Goal: Task Accomplishment & Management: Complete application form

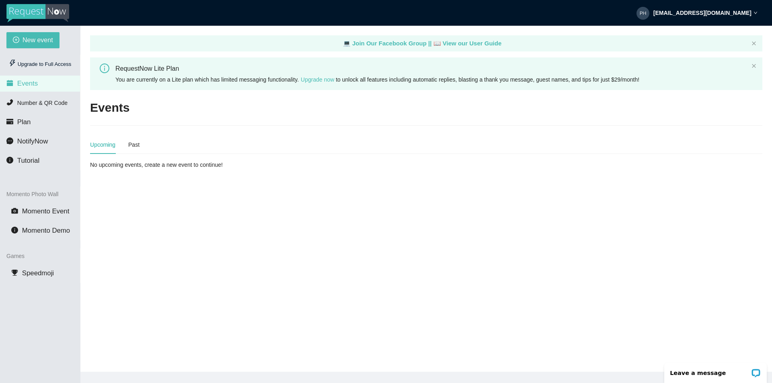
click at [37, 81] on li "Events" at bounding box center [40, 84] width 80 height 16
click at [25, 38] on span "New event" at bounding box center [38, 40] width 31 height 10
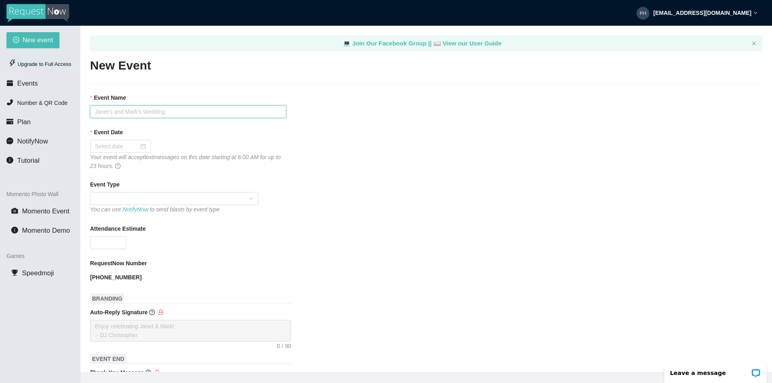
click at [110, 111] on input "Event Name" at bounding box center [188, 111] width 196 height 13
type input "[PERSON_NAME] et [PERSON_NAME]"
click at [142, 146] on div at bounding box center [120, 146] width 51 height 9
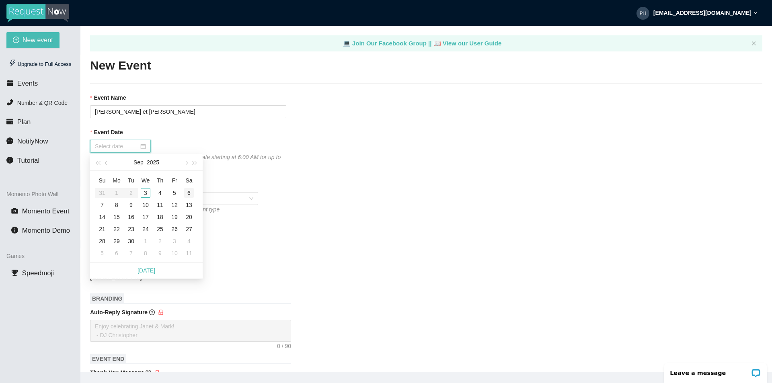
type input "[DATE]"
click at [188, 190] on div "6" at bounding box center [189, 193] width 10 height 10
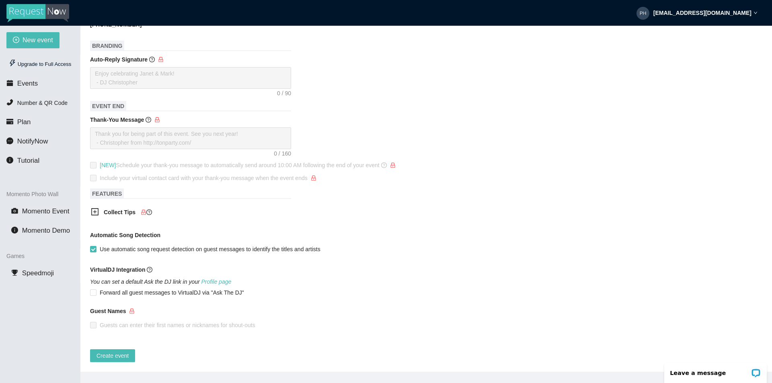
scroll to position [259, 0]
click at [113, 351] on span "Create event" at bounding box center [112, 355] width 32 height 9
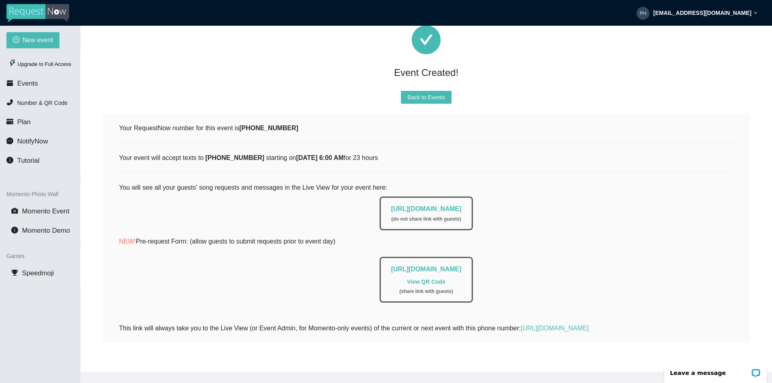
click at [426, 279] on link "View QR Code" at bounding box center [426, 282] width 38 height 6
